Goal: Find specific page/section: Find specific page/section

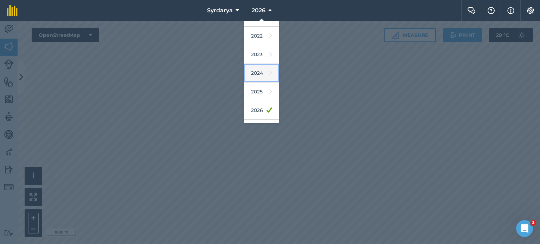
click at [260, 78] on link "2024" at bounding box center [261, 73] width 35 height 19
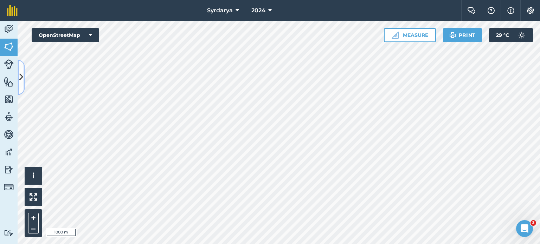
click at [21, 80] on icon at bounding box center [21, 77] width 4 height 12
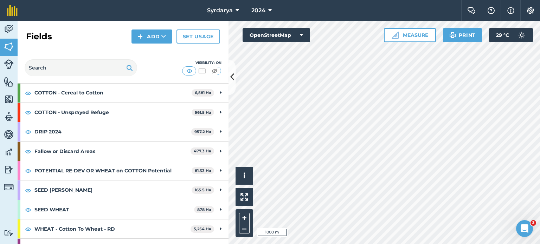
scroll to position [143, 0]
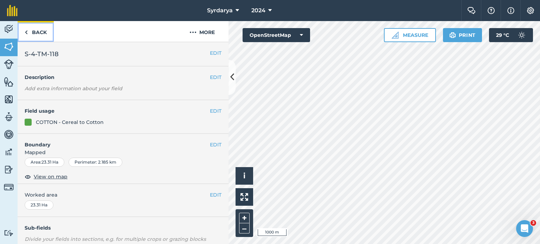
click at [27, 30] on img at bounding box center [26, 32] width 3 height 8
click at [30, 34] on link "Back" at bounding box center [36, 31] width 36 height 21
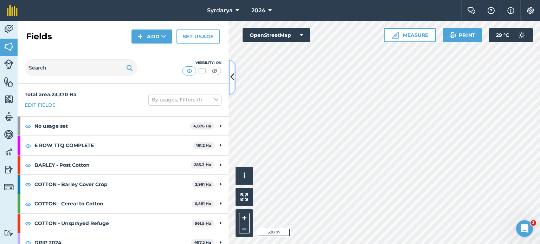
click at [232, 84] on button at bounding box center [231, 77] width 7 height 35
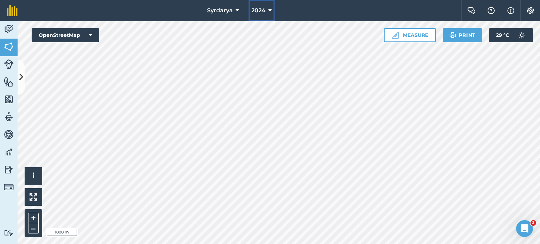
click at [266, 8] on button "2024" at bounding box center [261, 10] width 26 height 21
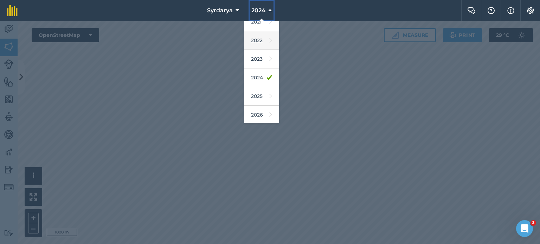
scroll to position [66, 0]
click at [260, 97] on link "2025" at bounding box center [261, 95] width 35 height 19
